Goal: Task Accomplishment & Management: Use online tool/utility

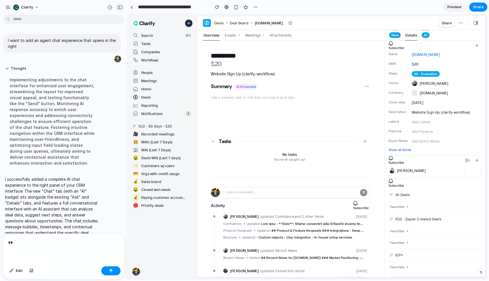
click at [119, 8] on div "button" at bounding box center [120, 7] width 5 height 4
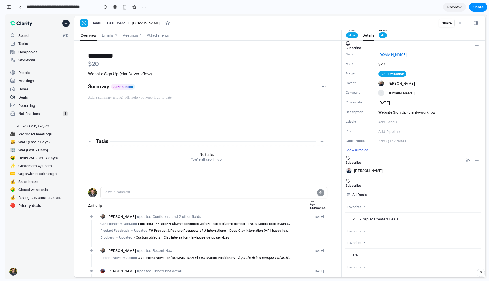
click at [383, 35] on div "AI" at bounding box center [383, 35] width 4 height 5
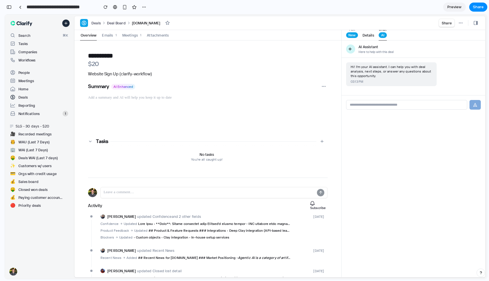
click at [369, 36] on button "Details" at bounding box center [369, 35] width 12 height 10
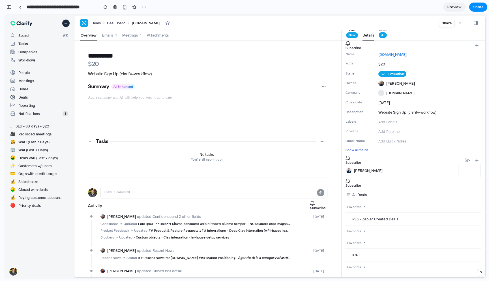
click at [349, 36] on div "New" at bounding box center [352, 35] width 7 height 5
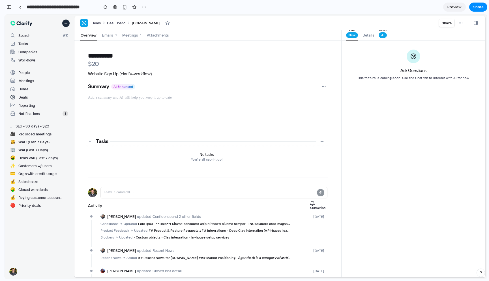
click at [381, 34] on span "AI" at bounding box center [383, 35] width 8 height 6
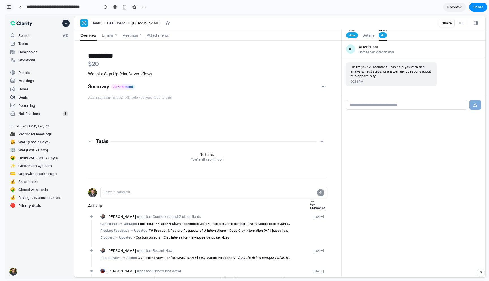
click at [9, 10] on button "button" at bounding box center [9, 7] width 9 height 9
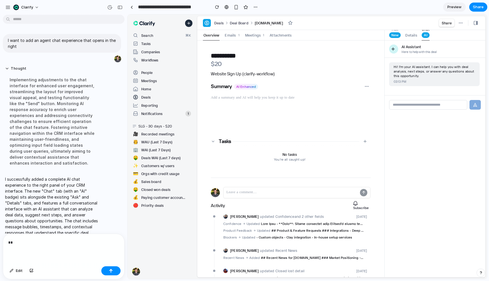
scroll to position [14, 0]
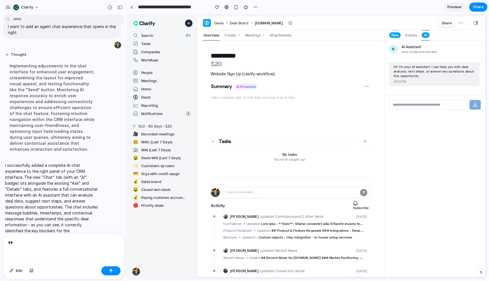
click at [63, 251] on div "**" at bounding box center [63, 249] width 121 height 30
click at [477, 24] on icon at bounding box center [476, 23] width 4 height 4
click at [406, 37] on button "Details" at bounding box center [412, 35] width 12 height 10
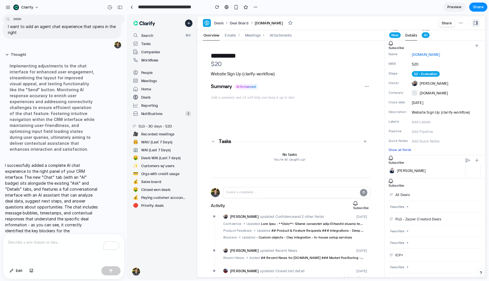
click at [478, 22] on button at bounding box center [476, 23] width 8 height 8
click at [460, 22] on icon "button" at bounding box center [461, 23] width 5 height 5
click at [39, 245] on p "To enrich screen reader interactions, please activate Accessibility in Grammarl…" at bounding box center [63, 242] width 111 height 7
